Goal: Check status

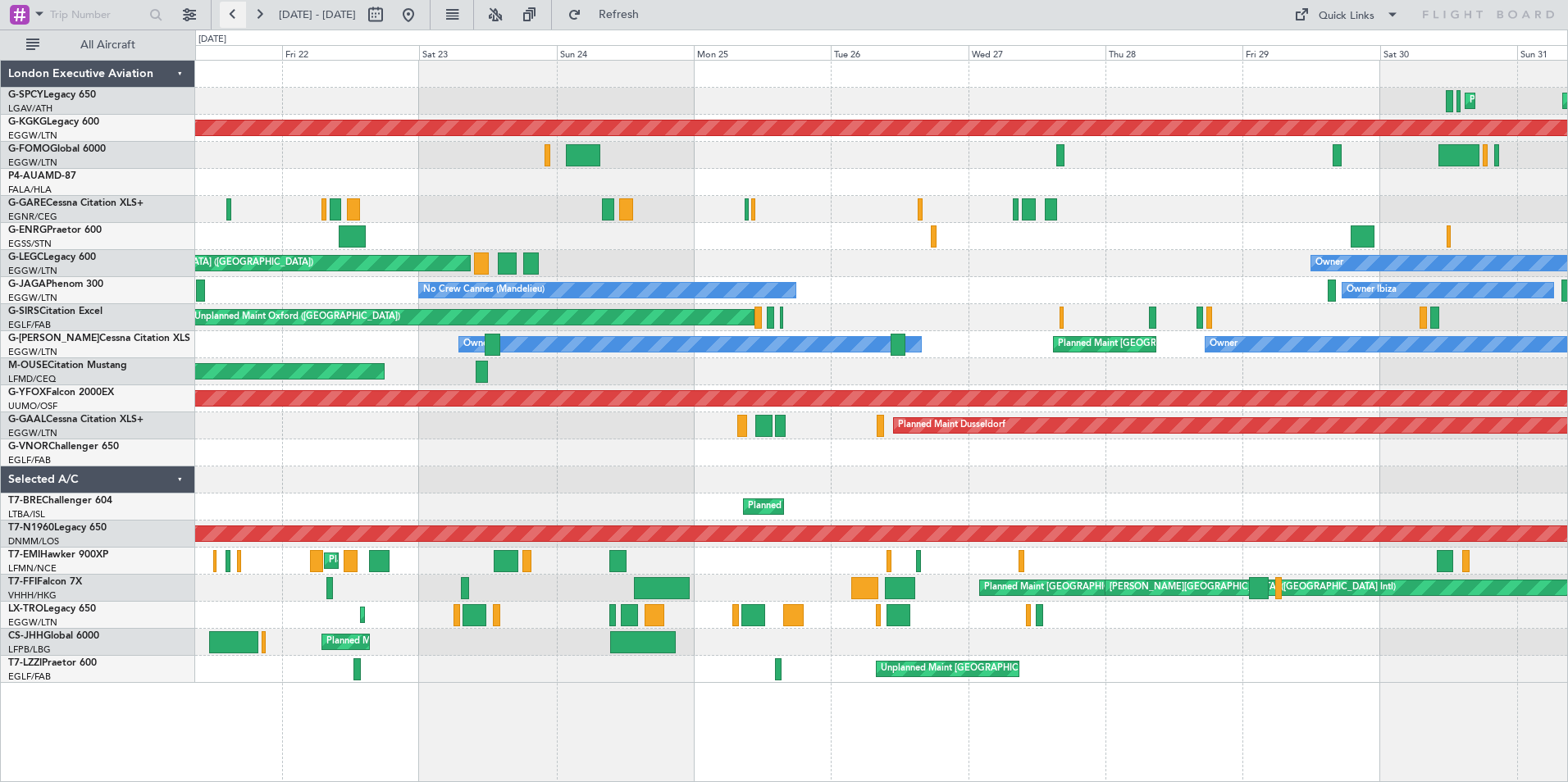
click at [238, 16] on button at bounding box center [232, 15] width 26 height 26
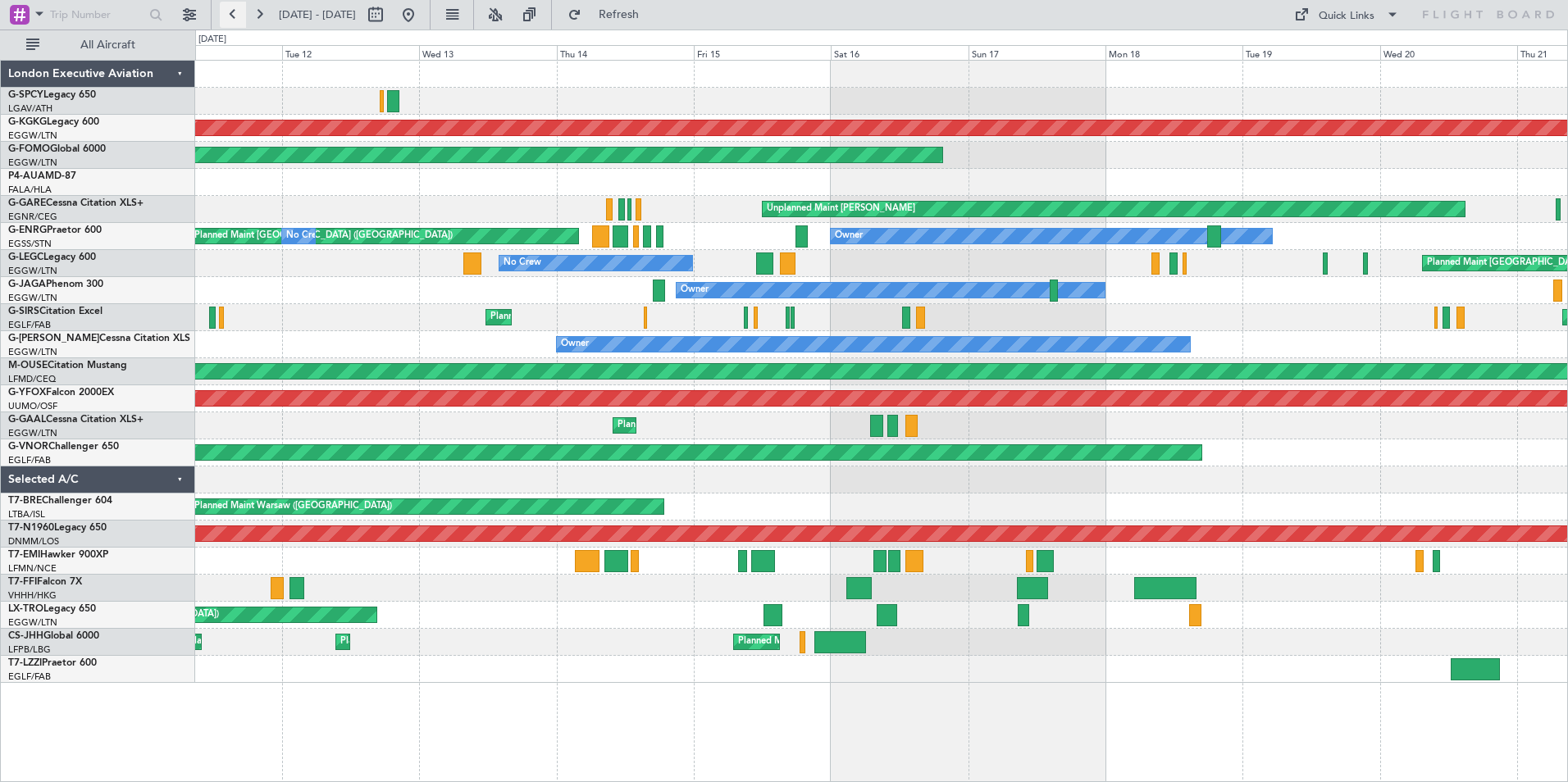
click at [238, 16] on button at bounding box center [232, 15] width 26 height 26
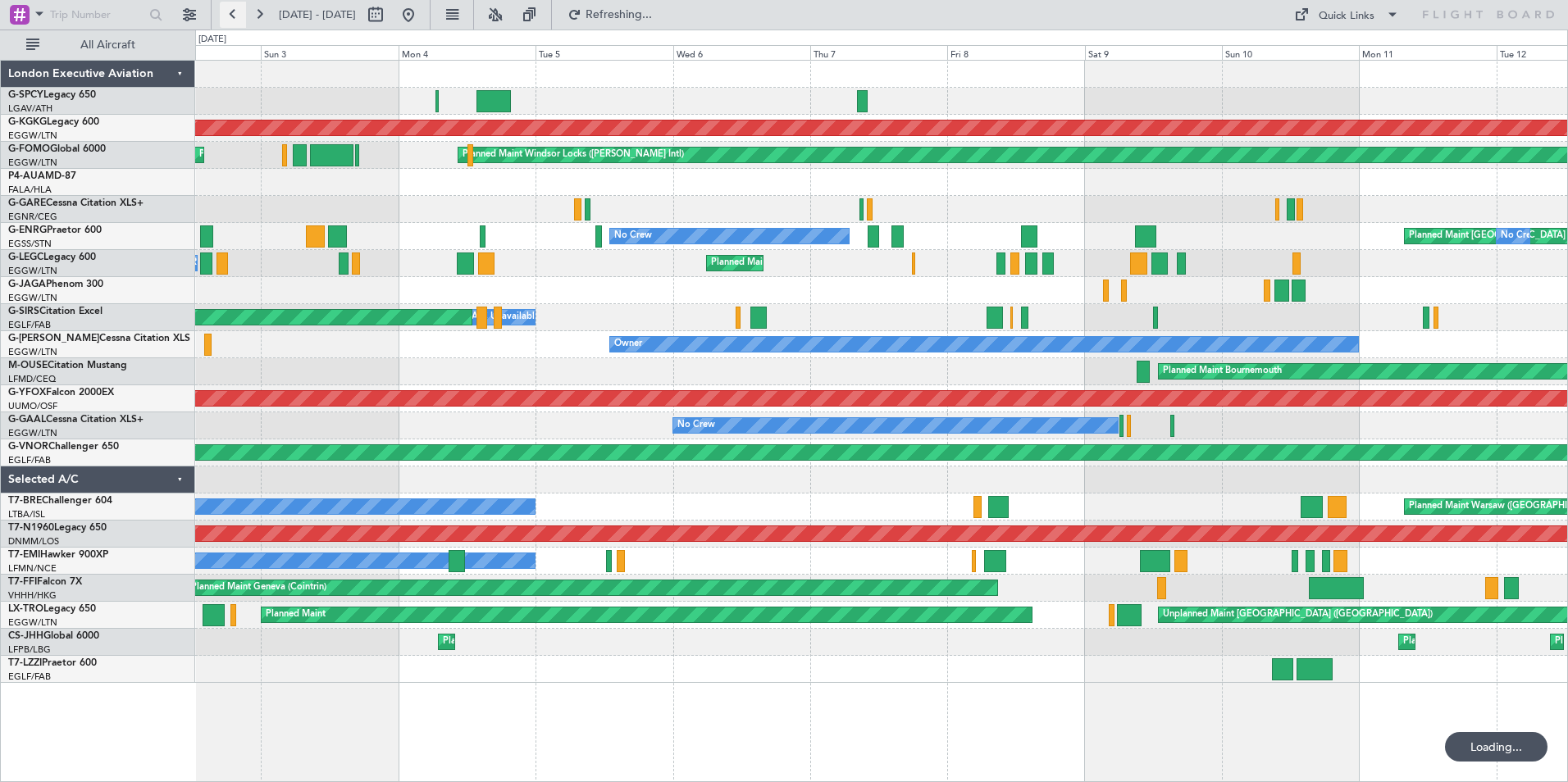
click at [238, 16] on button at bounding box center [232, 15] width 26 height 26
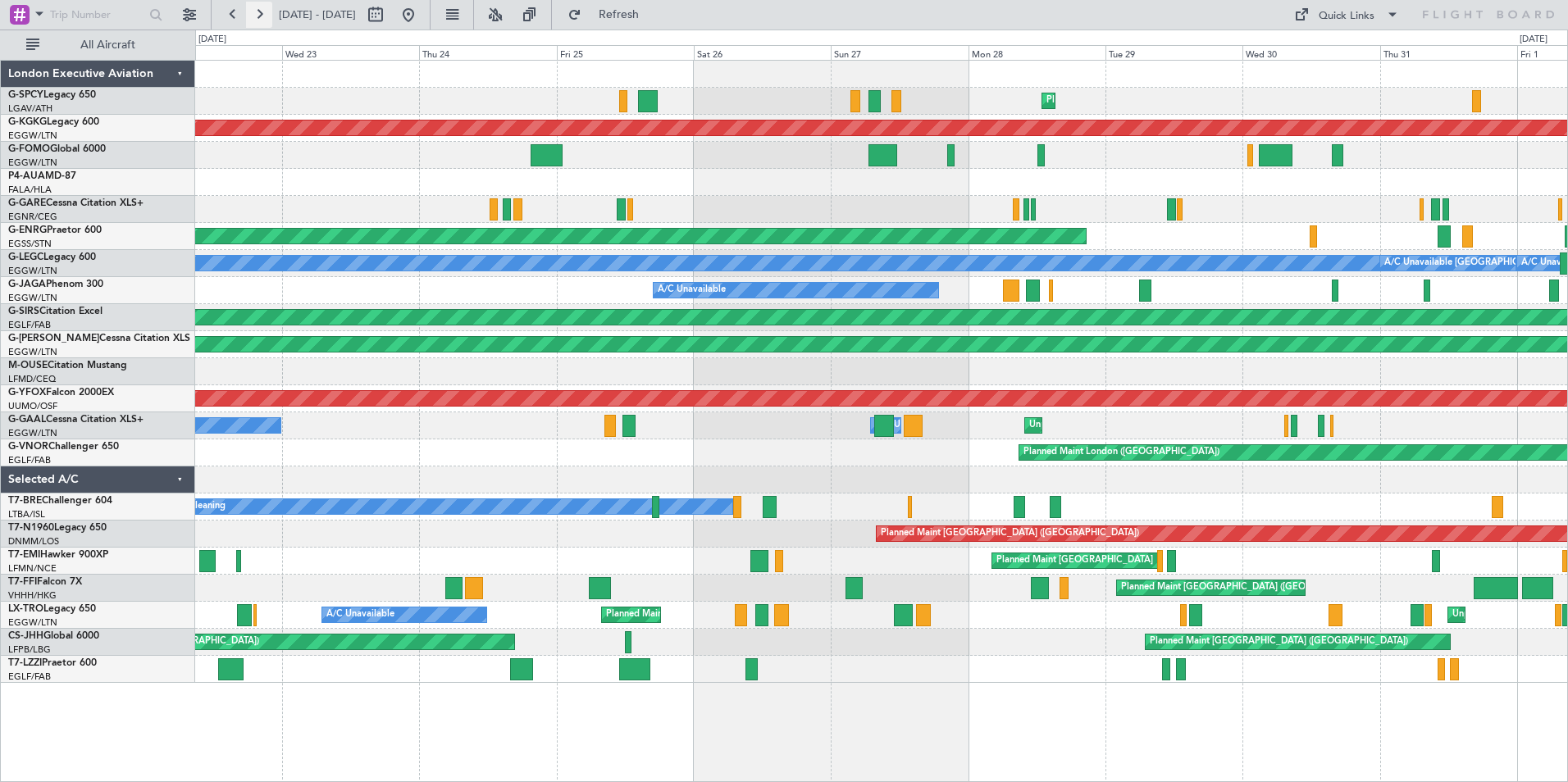
click at [260, 17] on button at bounding box center [259, 15] width 26 height 26
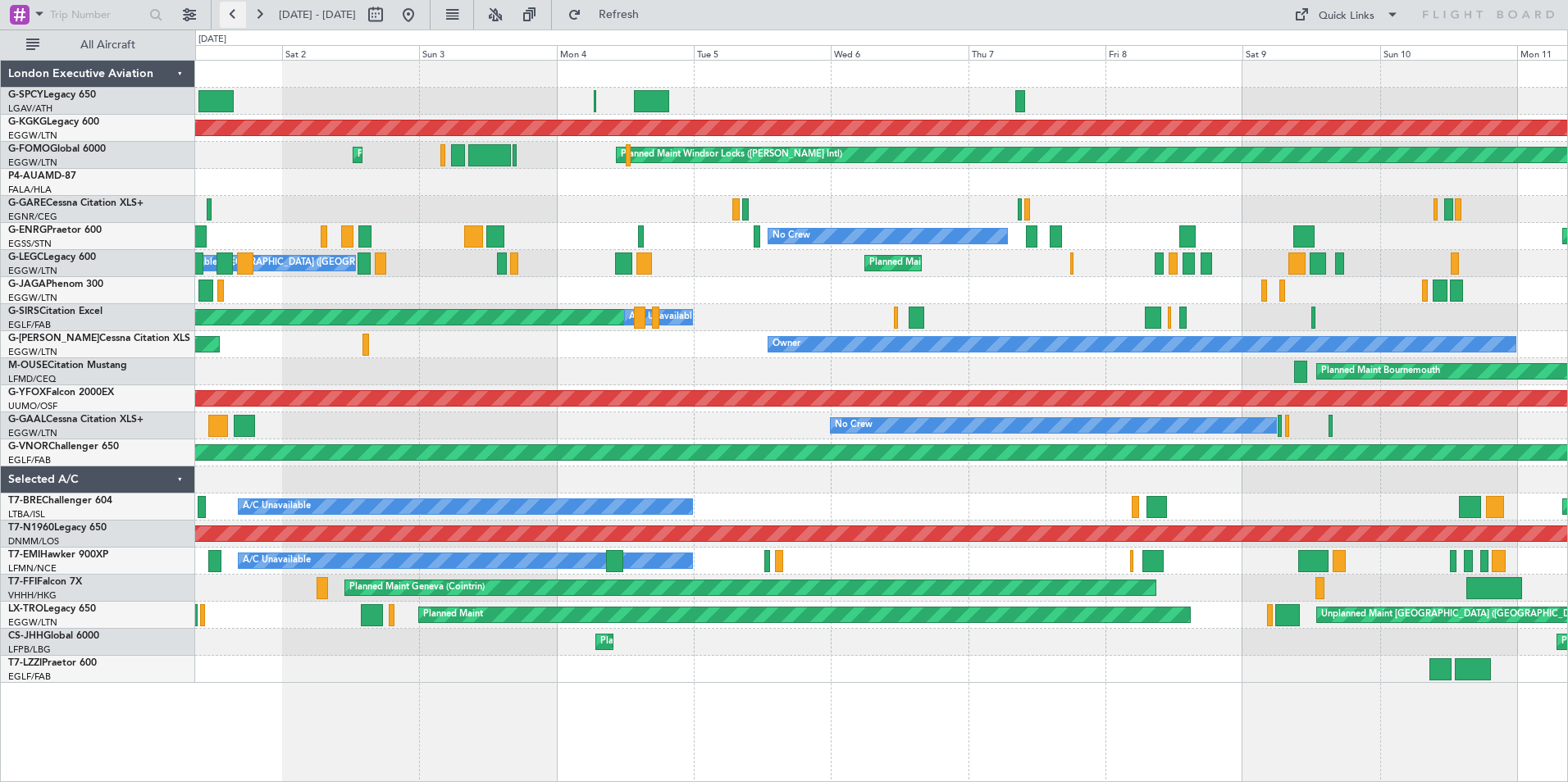
click at [230, 15] on button at bounding box center [232, 15] width 26 height 26
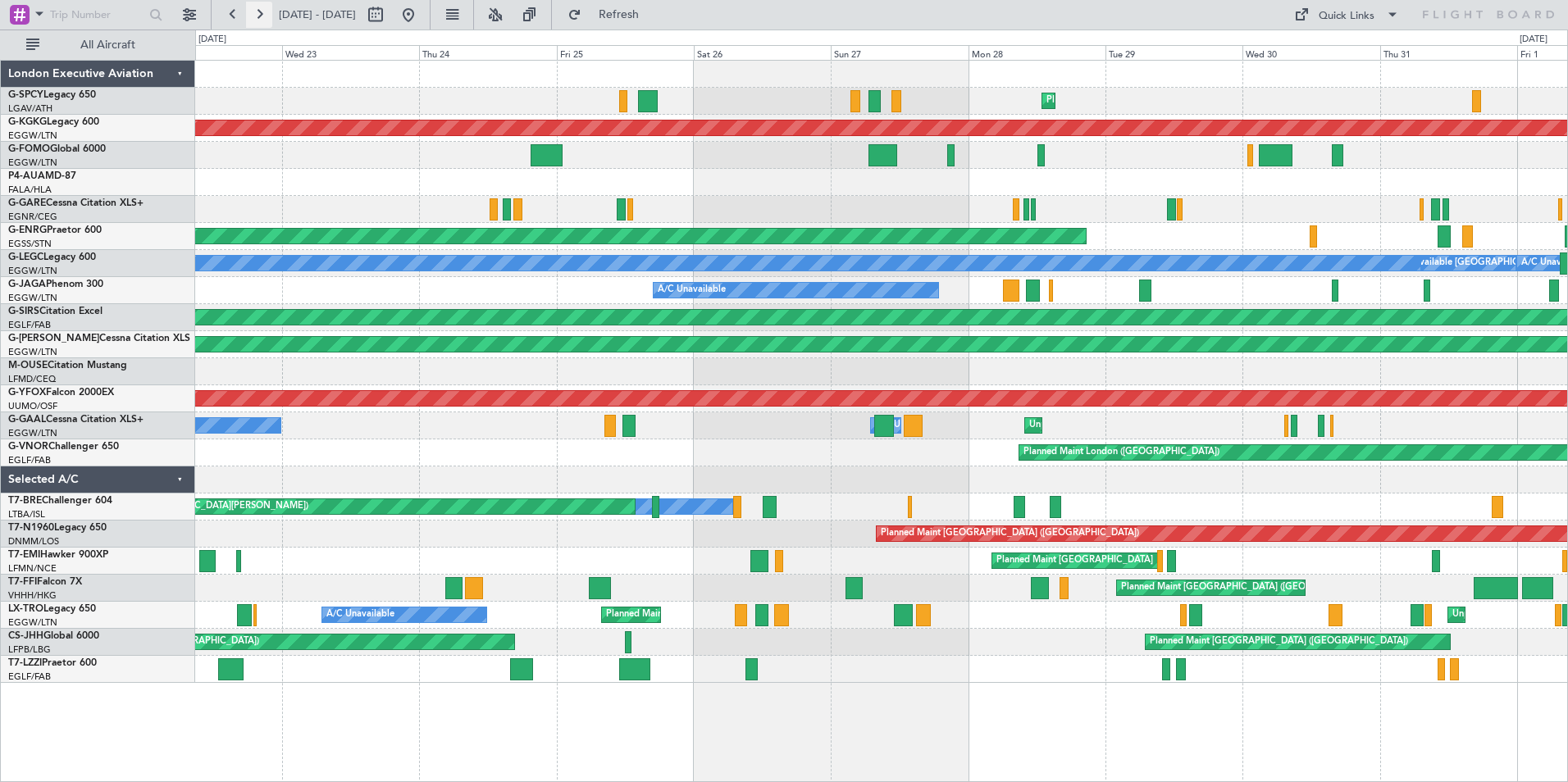
click at [255, 19] on button at bounding box center [259, 15] width 26 height 26
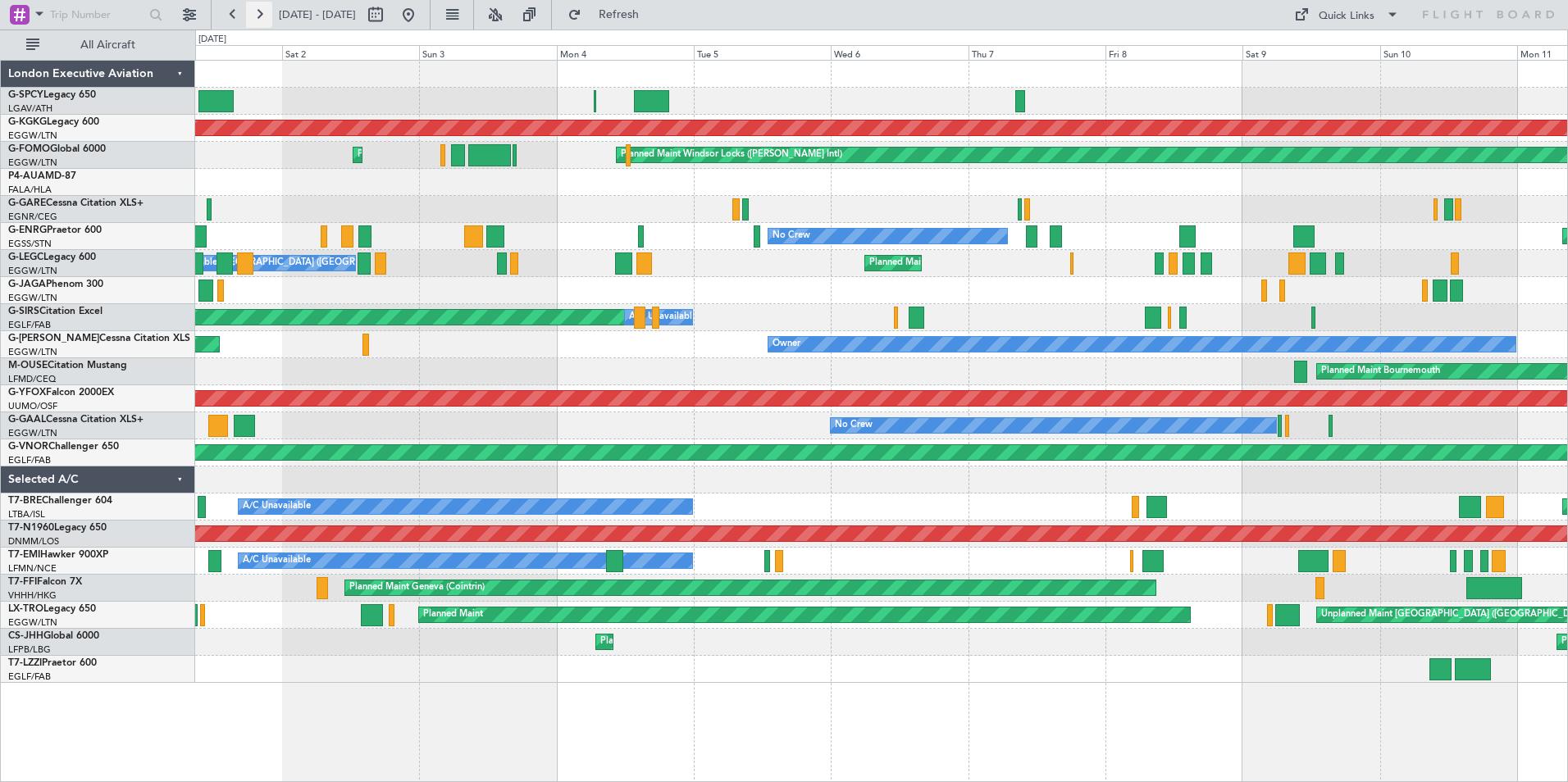
click at [264, 16] on button at bounding box center [259, 15] width 26 height 26
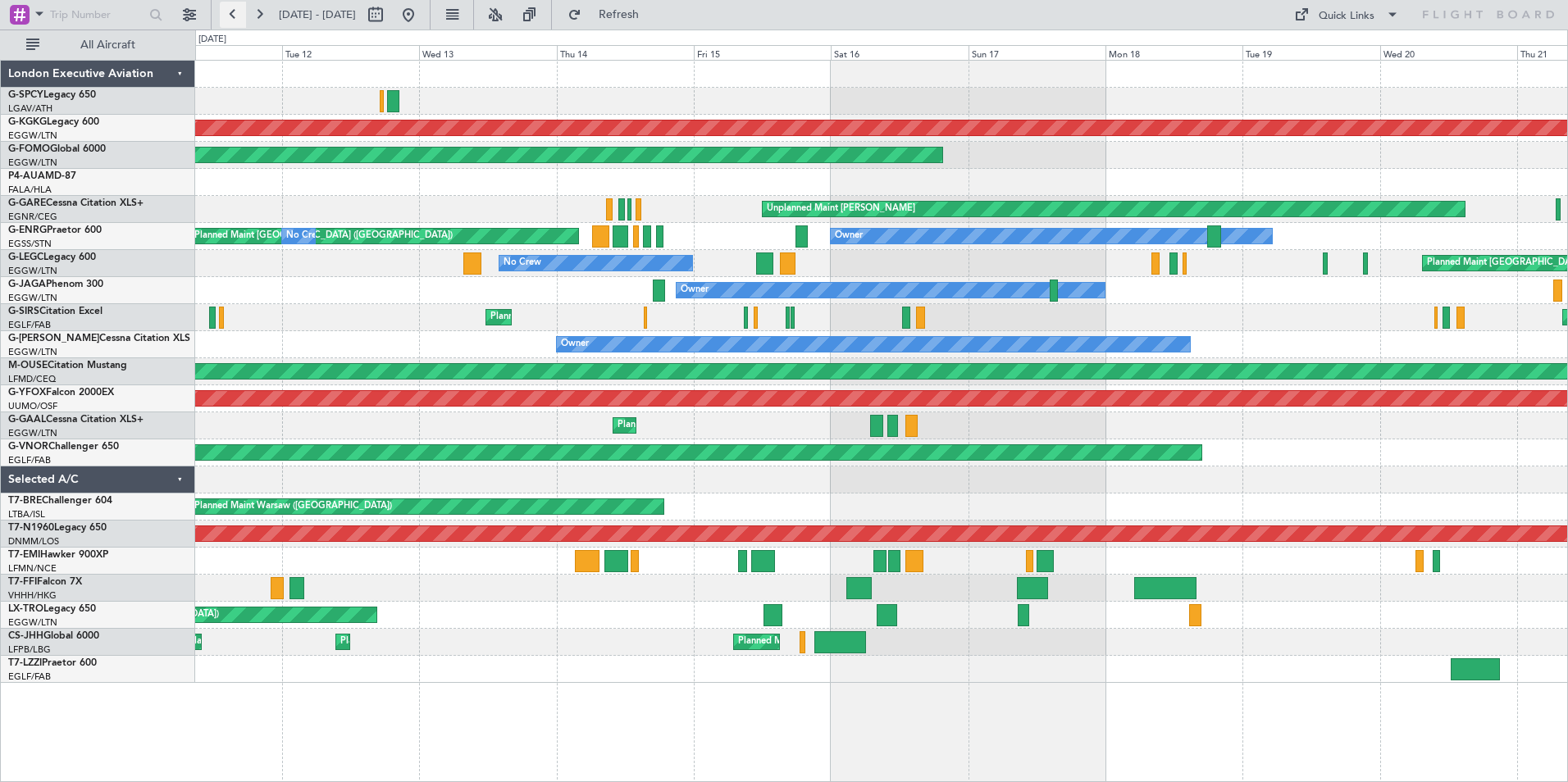
click at [230, 15] on button at bounding box center [232, 15] width 26 height 26
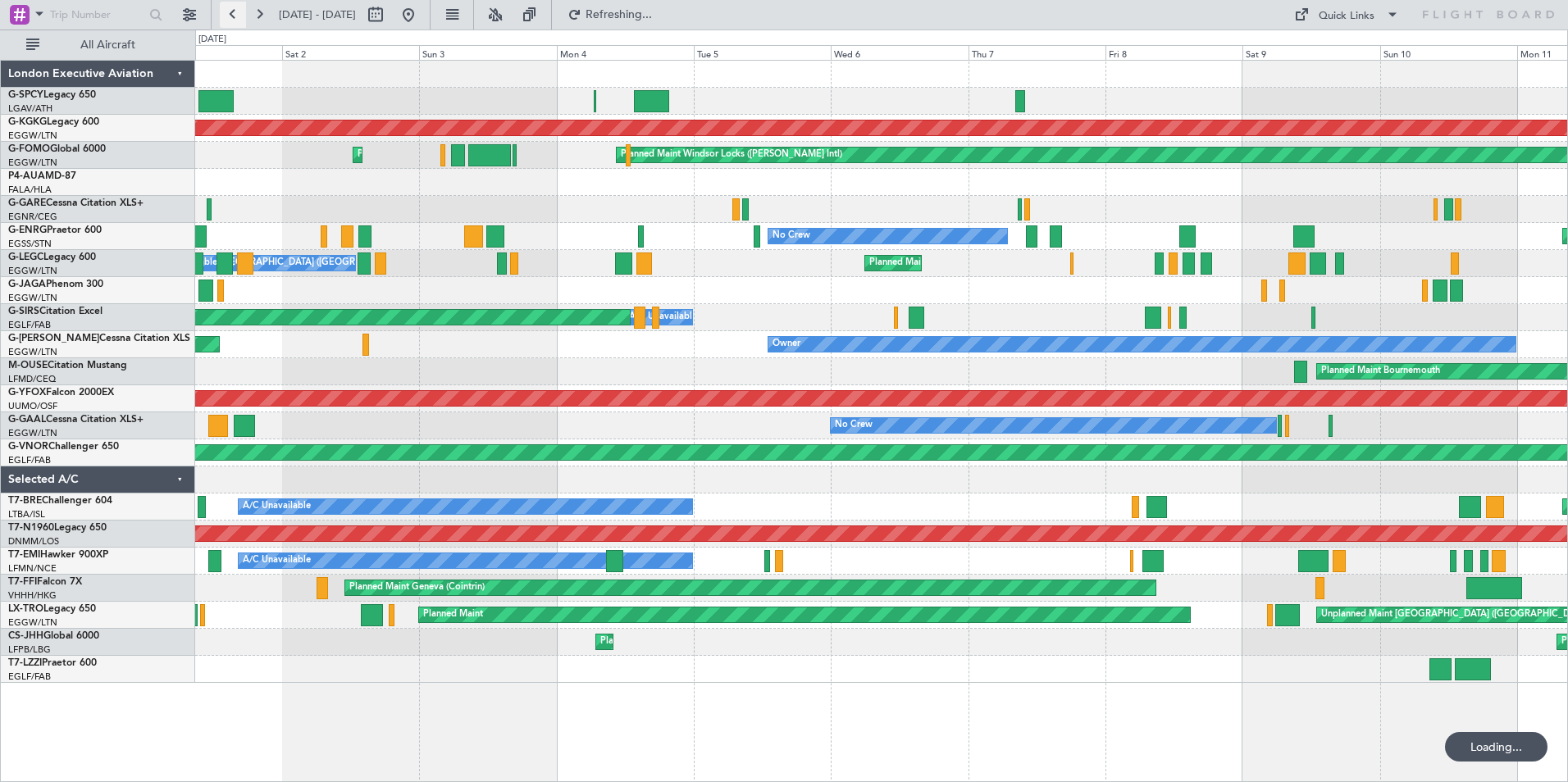
click at [230, 15] on button at bounding box center [232, 15] width 26 height 26
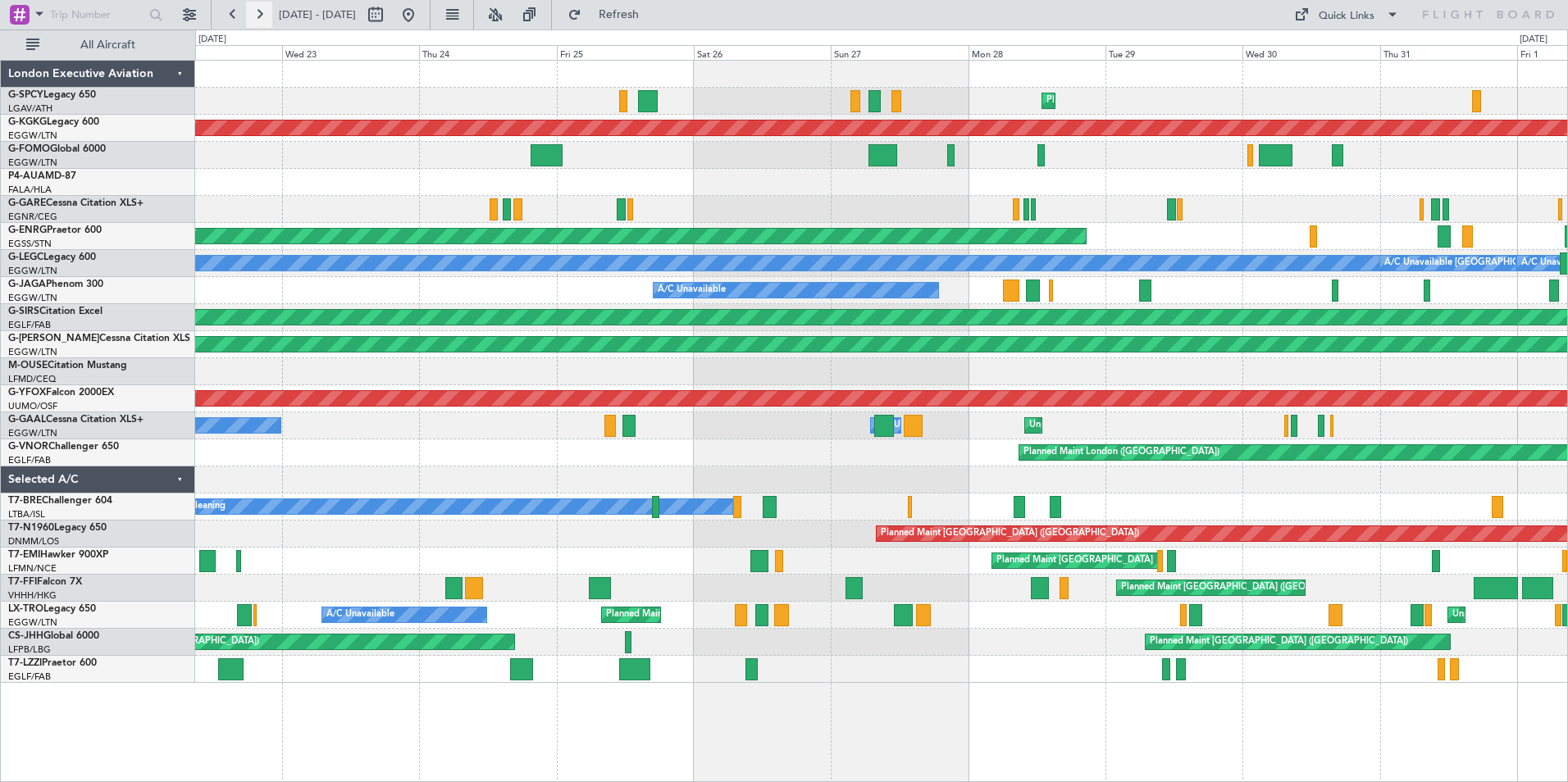
click at [257, 13] on button at bounding box center [259, 15] width 26 height 26
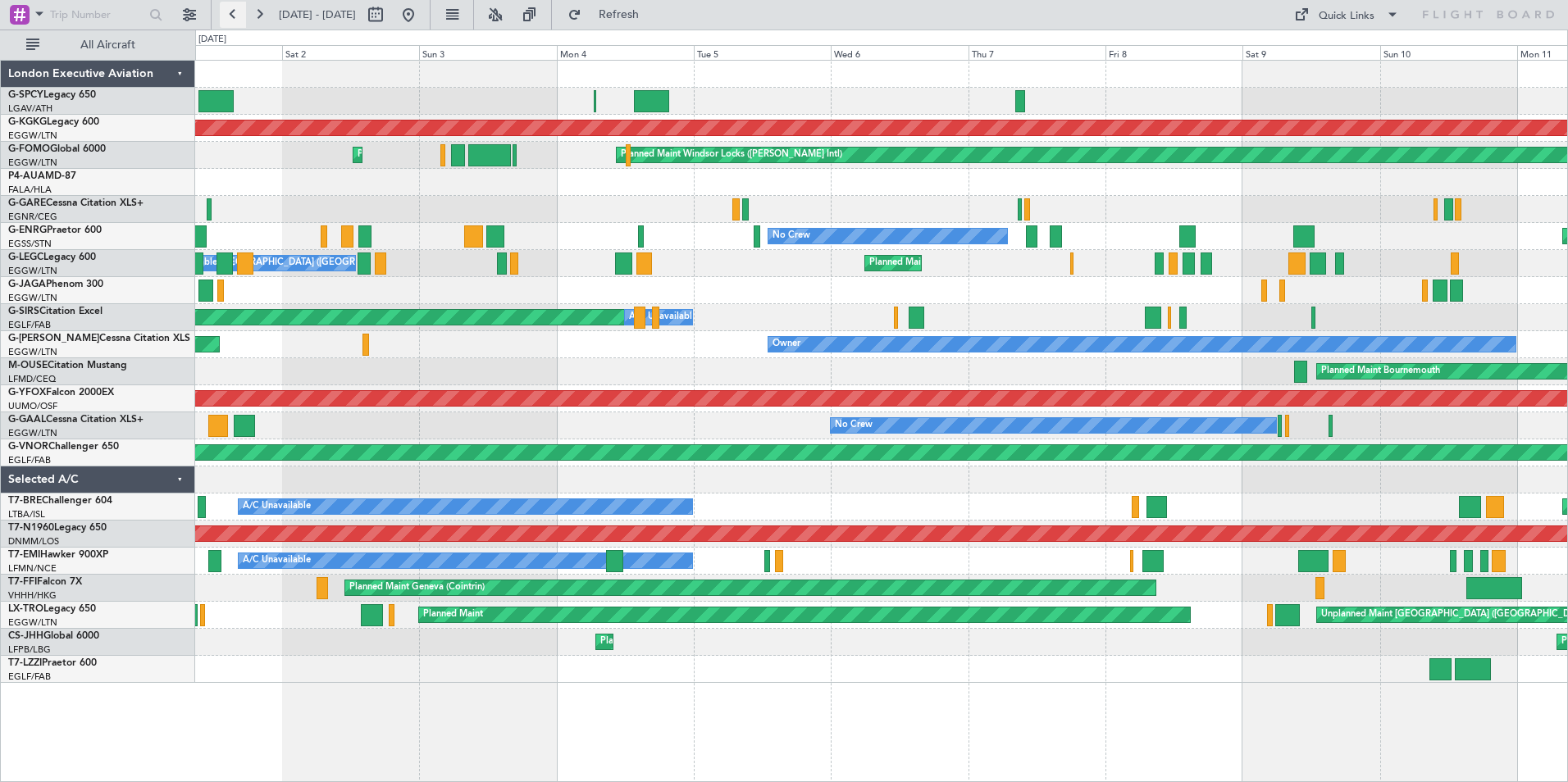
click at [233, 17] on button at bounding box center [232, 15] width 26 height 26
